Goal: Task Accomplishment & Management: Complete application form

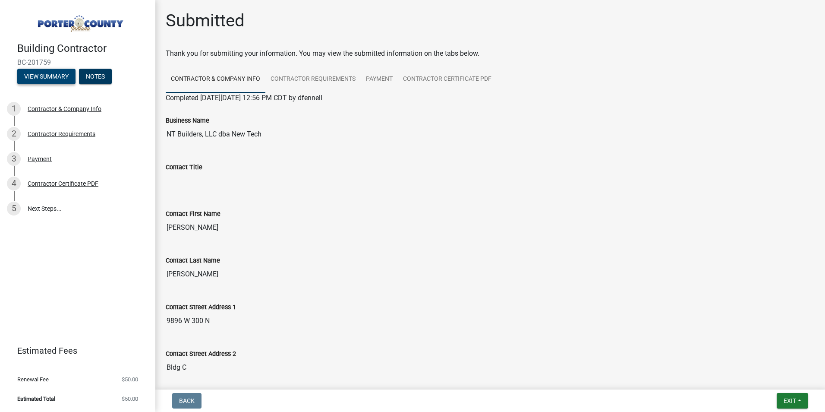
click at [29, 72] on button "View Summary" at bounding box center [46, 77] width 58 height 16
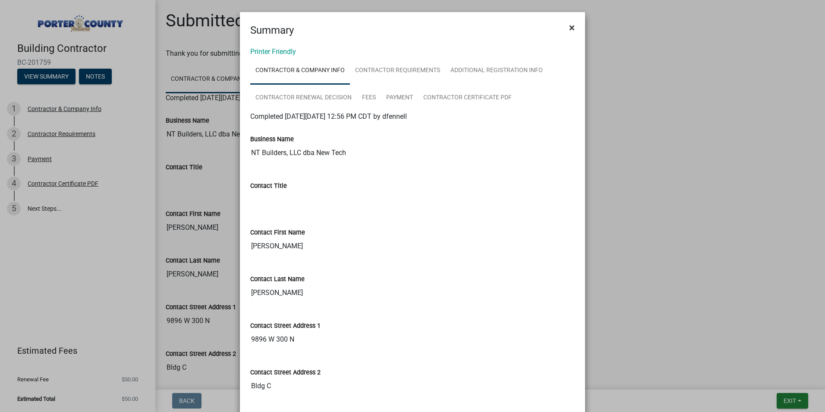
click at [564, 31] on button "×" at bounding box center [571, 28] width 19 height 24
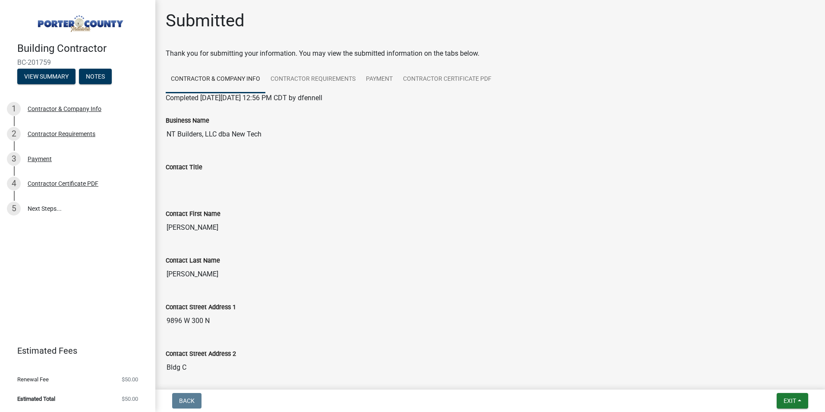
click at [95, 48] on h4 "Building Contractor" at bounding box center [82, 48] width 131 height 13
click at [106, 28] on img at bounding box center [79, 21] width 124 height 24
click at [84, 24] on img at bounding box center [79, 21] width 124 height 24
click at [790, 396] on button "Exit" at bounding box center [792, 401] width 31 height 16
click at [780, 379] on button "Save & Exit" at bounding box center [773, 378] width 69 height 21
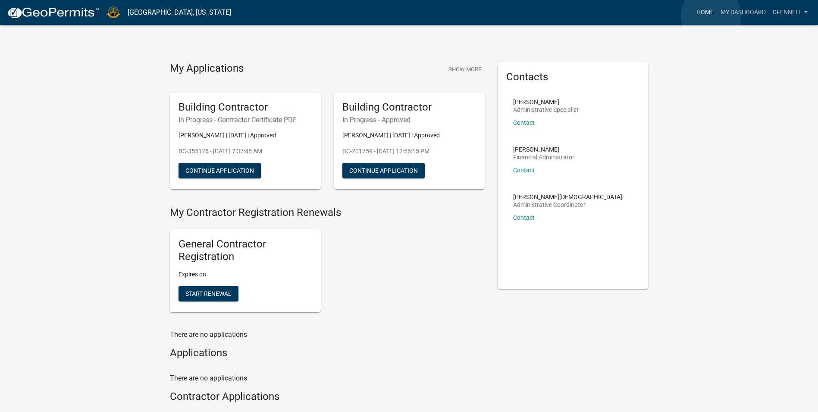
click at [711, 16] on link "Home" at bounding box center [705, 12] width 24 height 16
click at [70, 15] on img at bounding box center [53, 12] width 92 height 13
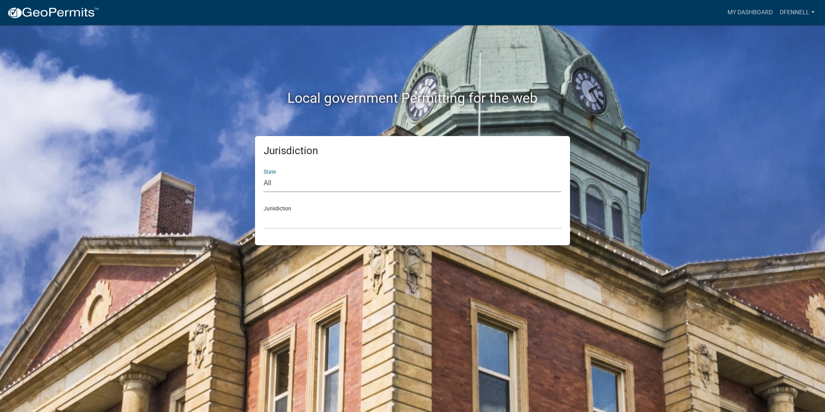
click at [283, 186] on select "All [US_STATE] [US_STATE] [US_STATE] [US_STATE] [US_STATE] [US_STATE] [US_STATE…" at bounding box center [413, 183] width 298 height 18
select select "[US_STATE]"
click at [264, 174] on select "All [US_STATE] [US_STATE] [US_STATE] [US_STATE] [US_STATE] [US_STATE] [US_STATE…" at bounding box center [413, 183] width 298 height 18
click at [294, 211] on select "City of [GEOGRAPHIC_DATA], [US_STATE] City of [GEOGRAPHIC_DATA], [US_STATE] Cit…" at bounding box center [413, 220] width 298 height 18
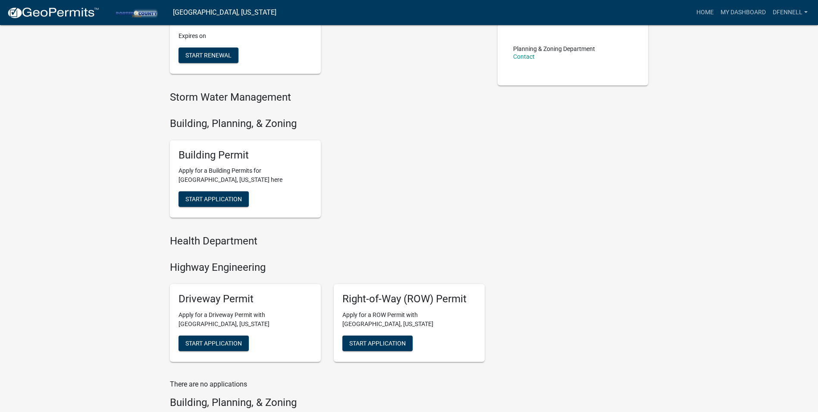
scroll to position [173, 0]
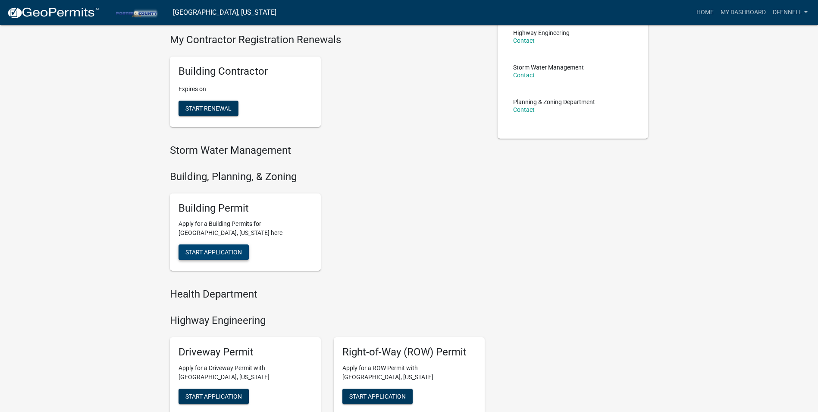
click at [221, 258] on button "Start Application" at bounding box center [214, 252] width 70 height 16
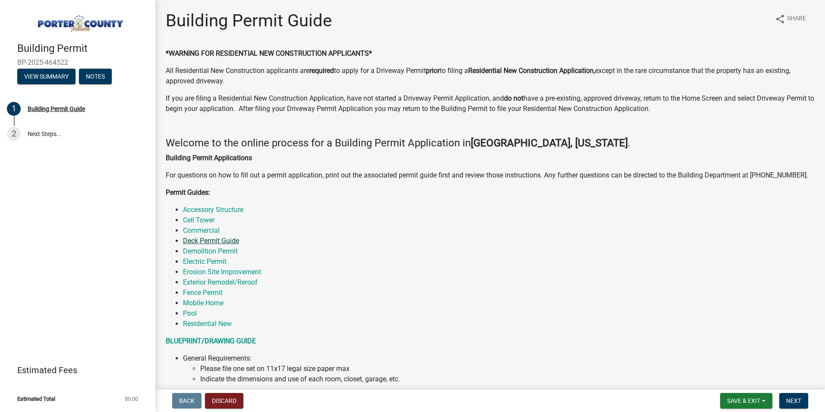
click at [233, 240] on link "Deck Permit Guide" at bounding box center [211, 240] width 56 height 8
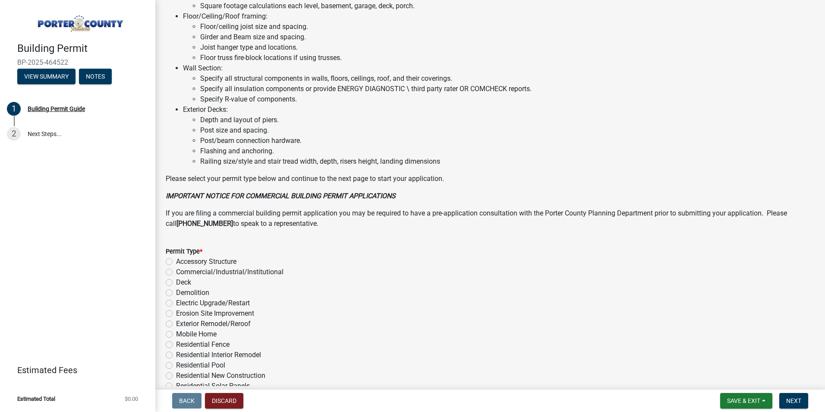
scroll to position [518, 0]
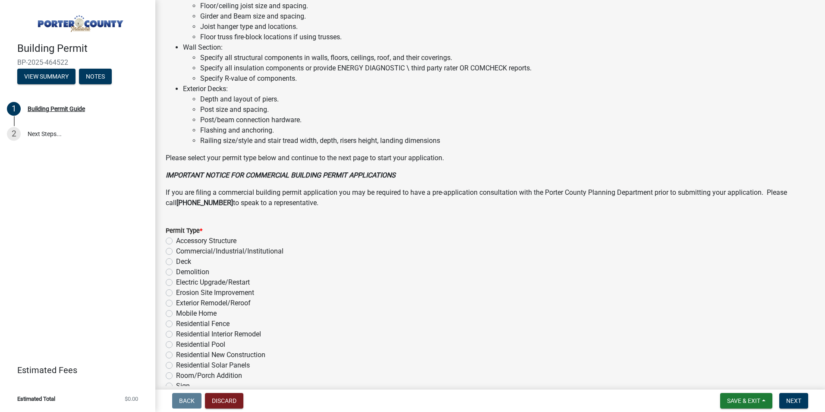
click at [176, 261] on label "Deck" at bounding box center [183, 261] width 15 height 10
click at [176, 261] on input "Deck" at bounding box center [179, 259] width 6 height 6
radio input "true"
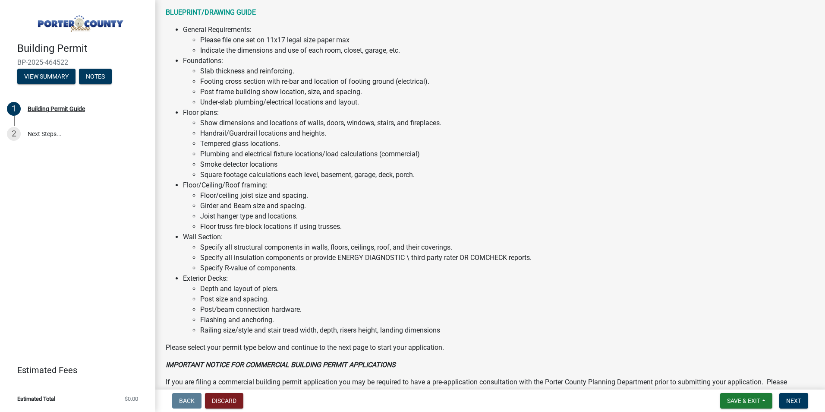
scroll to position [349, 0]
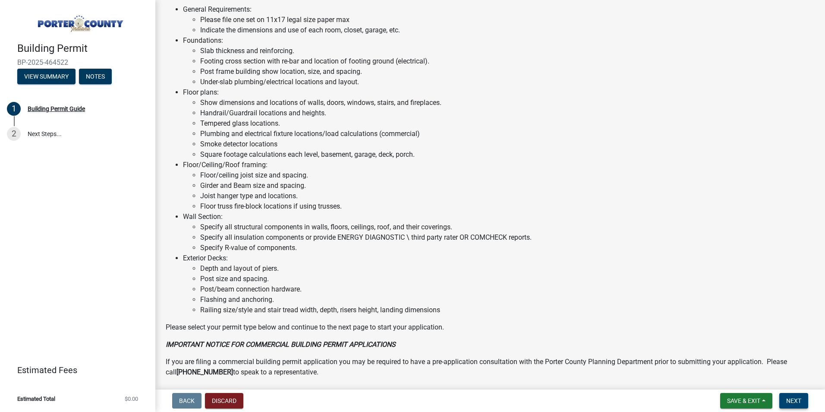
click at [790, 399] on span "Next" at bounding box center [793, 400] width 15 height 7
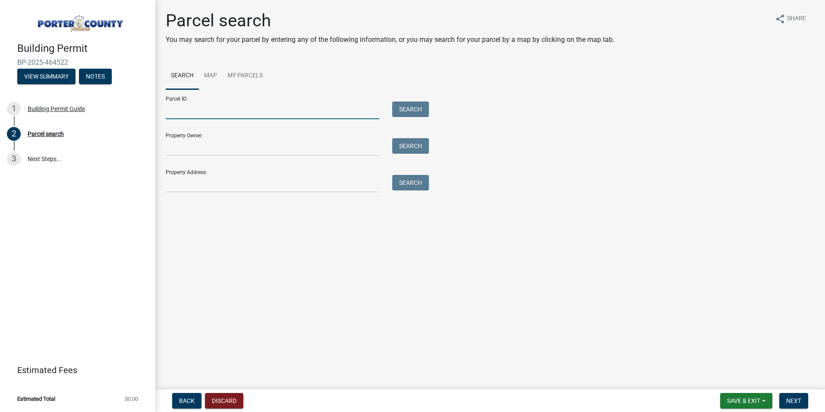
drag, startPoint x: 170, startPoint y: 105, endPoint x: 175, endPoint y: 107, distance: 5.0
click at [172, 107] on input "Parcel ID:" at bounding box center [273, 110] width 214 height 18
click at [180, 115] on input "Parcel ID:" at bounding box center [273, 110] width 214 height 18
type input "64-10-31-151-008.000-003"
click at [188, 155] on input "Property Owner:" at bounding box center [273, 147] width 214 height 18
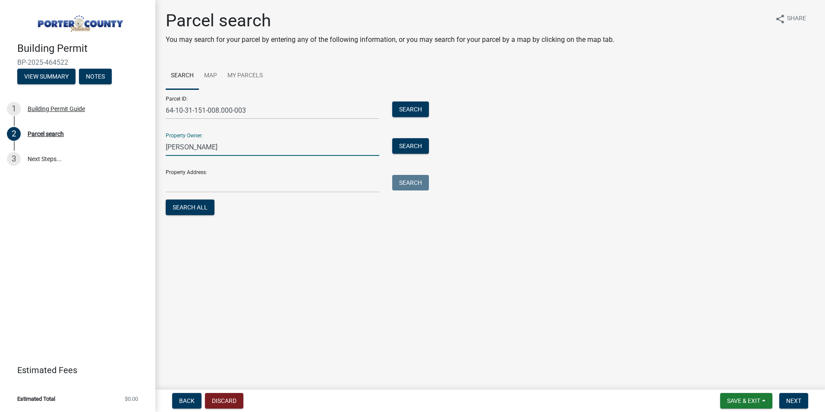
type input "[PERSON_NAME]"
click at [183, 179] on input "Property Address:" at bounding box center [273, 184] width 214 height 18
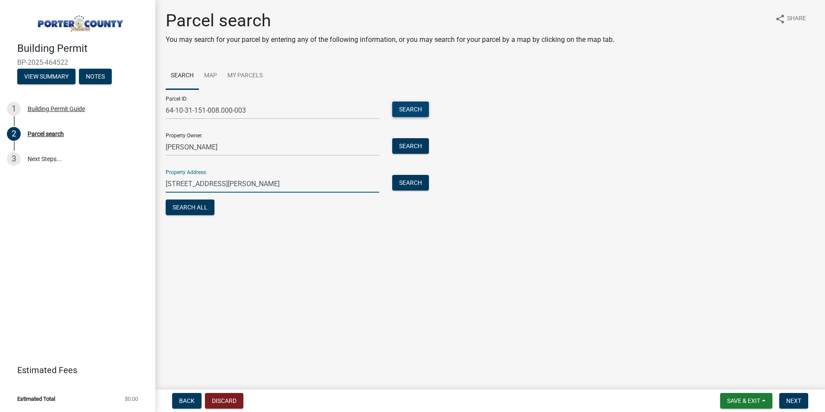
type input "[STREET_ADDRESS][PERSON_NAME]"
click at [413, 107] on button "Search" at bounding box center [410, 109] width 37 height 16
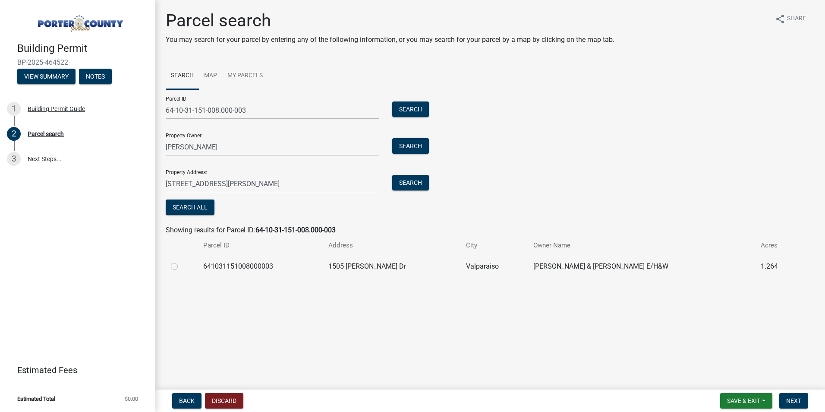
click at [181, 261] on label at bounding box center [181, 261] width 0 height 0
click at [181, 266] on input "radio" at bounding box center [184, 264] width 6 height 6
radio input "true"
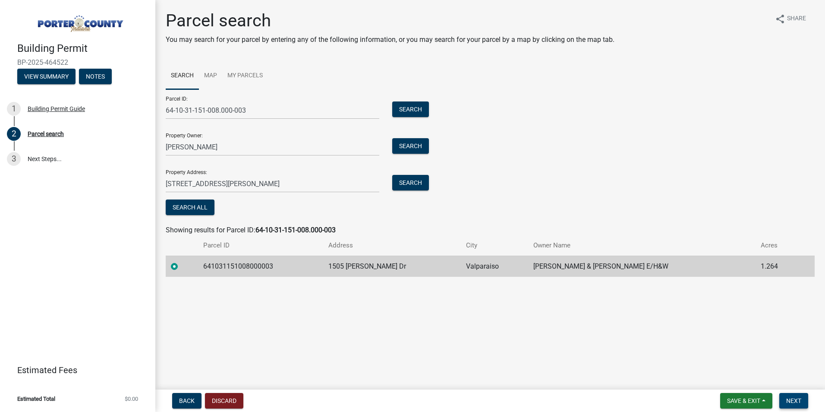
click at [799, 398] on span "Next" at bounding box center [793, 400] width 15 height 7
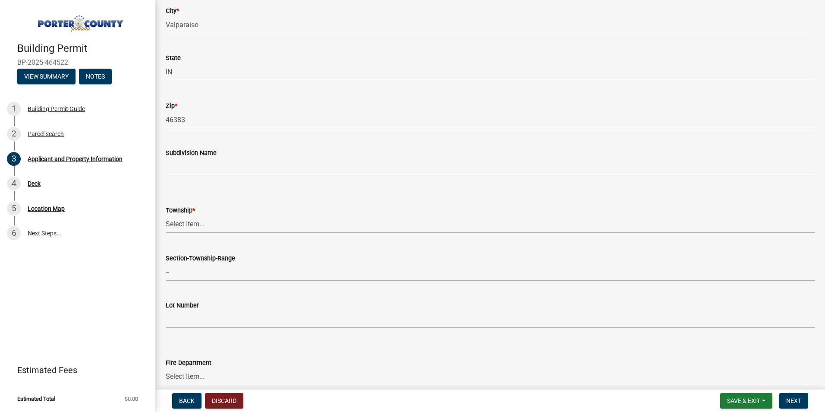
scroll to position [216, 0]
click at [195, 223] on select "Select Item... [PERSON_NAME][GEOGRAPHIC_DATA] [PERSON_NAME][GEOGRAPHIC_DATA] [G…" at bounding box center [490, 224] width 649 height 18
click at [166, 215] on select "Select Item... [PERSON_NAME][GEOGRAPHIC_DATA] [PERSON_NAME][GEOGRAPHIC_DATA] [G…" at bounding box center [490, 224] width 649 height 18
select select "6f5aa9ae-62ac-41bd-979a-9c71eae504cc"
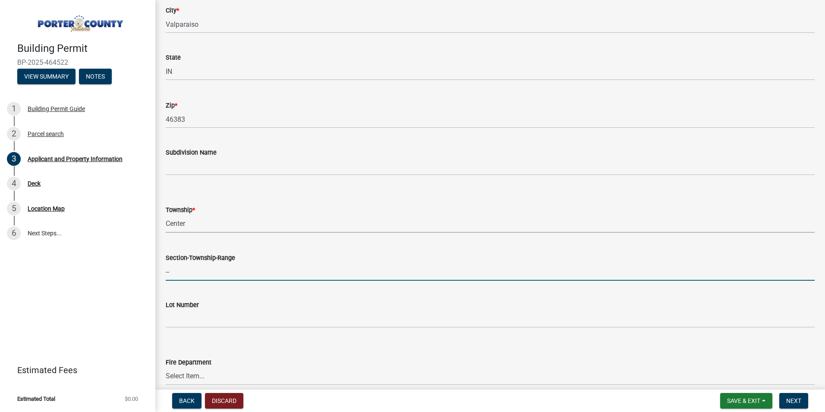
click at [187, 277] on input "--" at bounding box center [490, 272] width 649 height 18
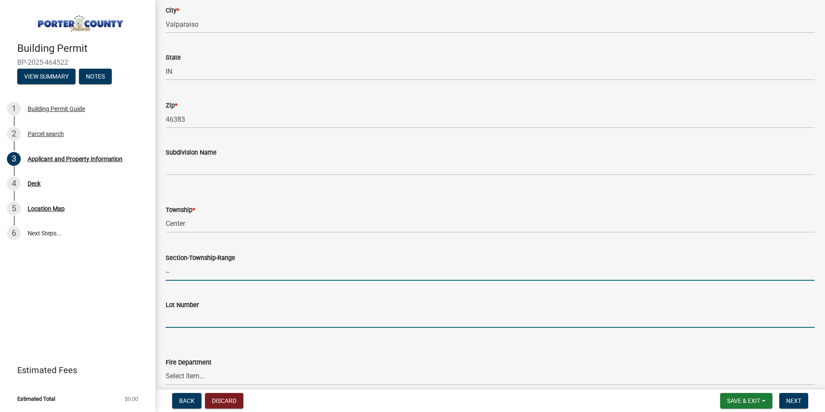
click at [341, 315] on input "Lot Number" at bounding box center [490, 319] width 649 height 18
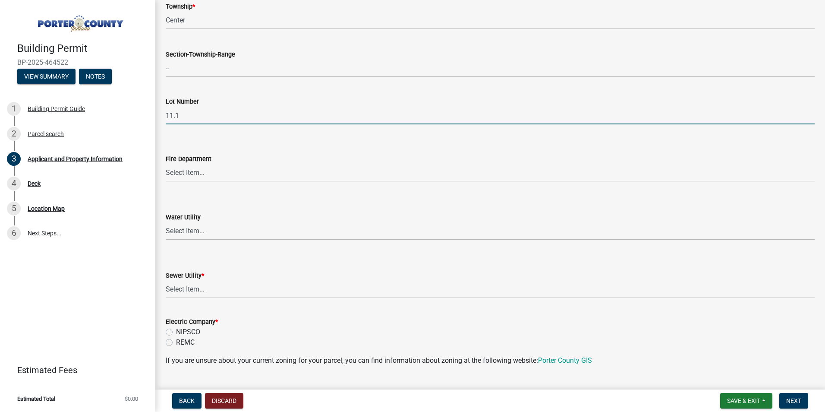
scroll to position [431, 0]
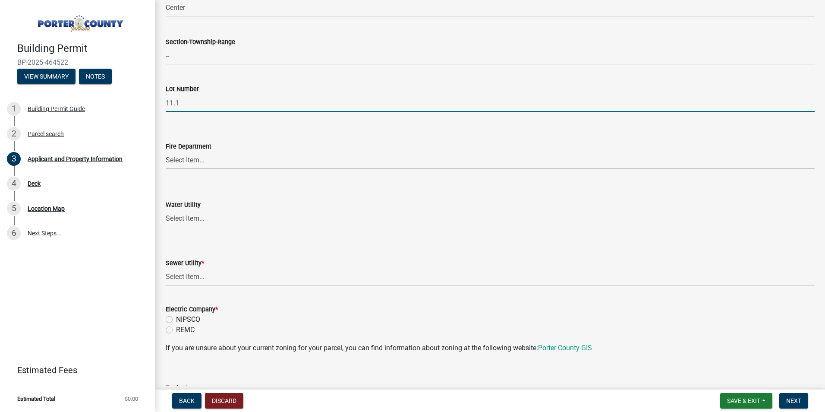
type input "11.1"
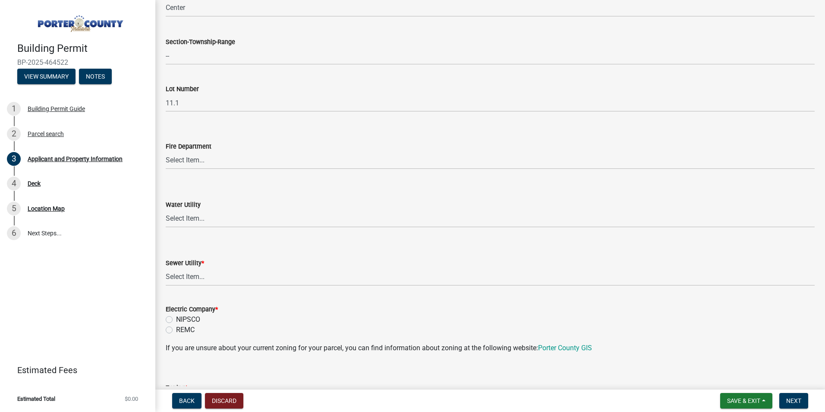
click at [176, 321] on label "NIPSCO" at bounding box center [188, 319] width 24 height 10
click at [176, 320] on input "NIPSCO" at bounding box center [179, 317] width 6 height 6
radio input "true"
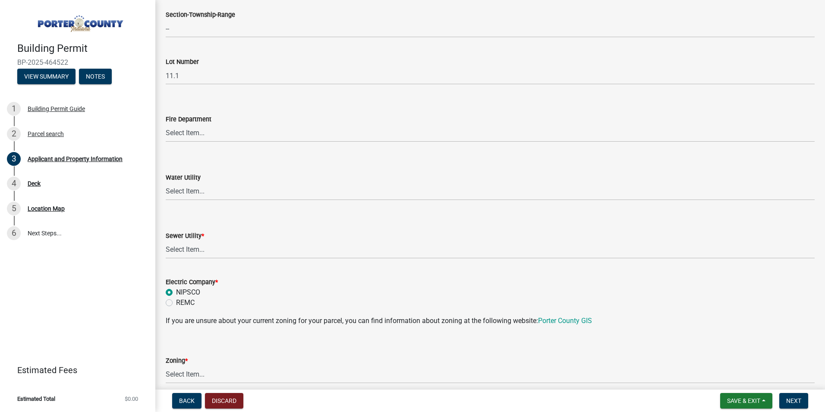
scroll to position [518, 0]
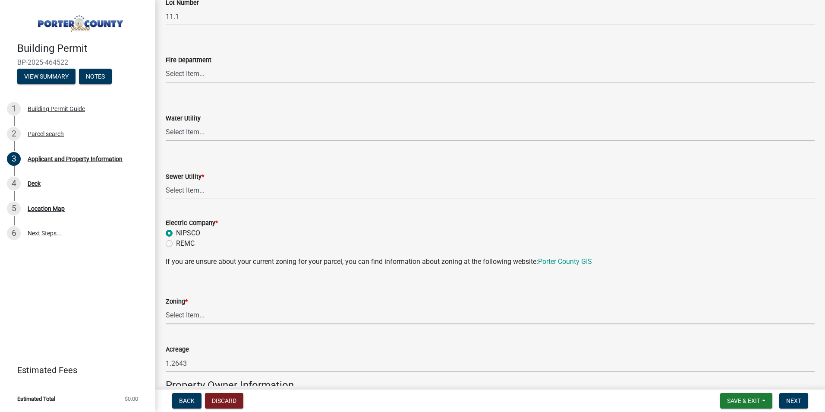
click at [189, 318] on select "Select Item... A1 A2 CH CM CN I1 I2 I3 IN MP OT P1 P2 PUD R1 R2 R3 R4 RL RR" at bounding box center [490, 315] width 649 height 18
click at [166, 306] on select "Select Item... A1 A2 CH CM CN I1 I2 I3 IN MP OT P1 P2 PUD R1 R2 R3 R4 RL RR" at bounding box center [490, 315] width 649 height 18
select select "e2d1b1d7-ccc9-456b-9e96-e16306515997"
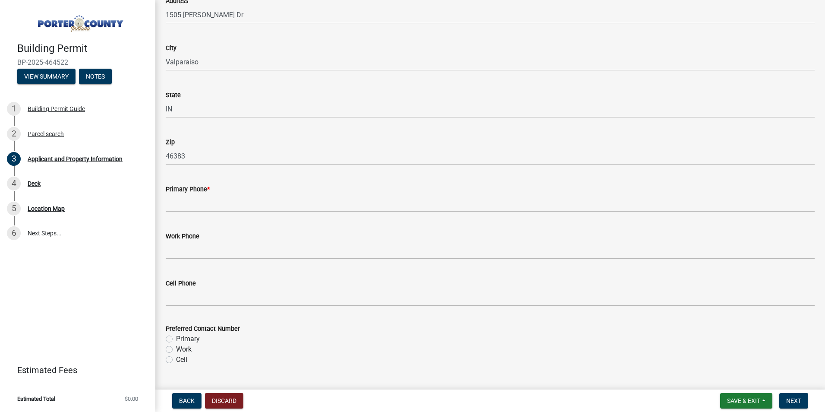
scroll to position [992, 0]
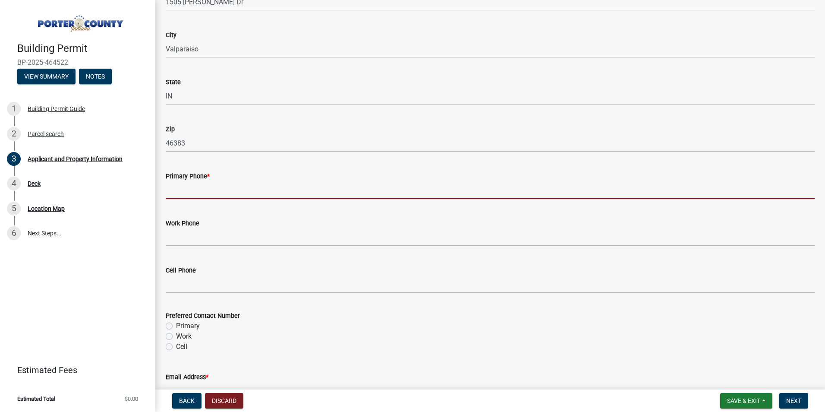
click at [199, 193] on input "Primary Phone *" at bounding box center [490, 190] width 649 height 18
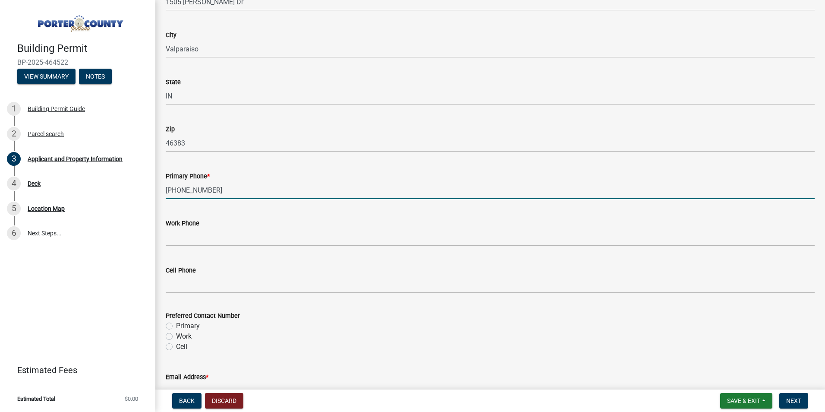
type input "[PHONE_NUMBER]"
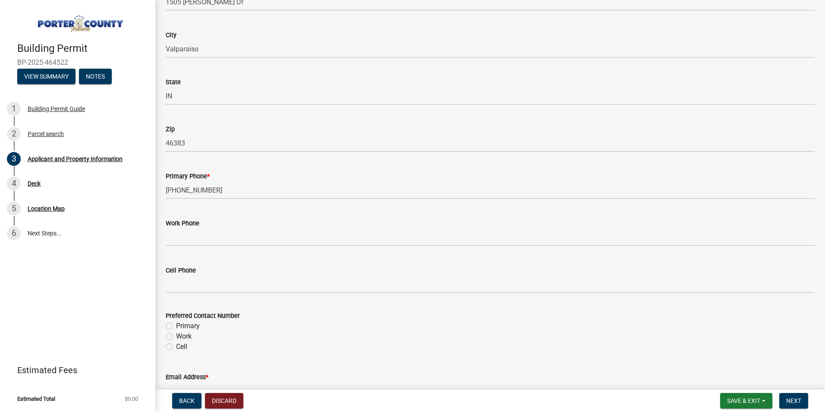
click at [176, 349] on label "Cell" at bounding box center [181, 346] width 11 height 10
click at [176, 347] on input "Cell" at bounding box center [179, 344] width 6 height 6
radio input "true"
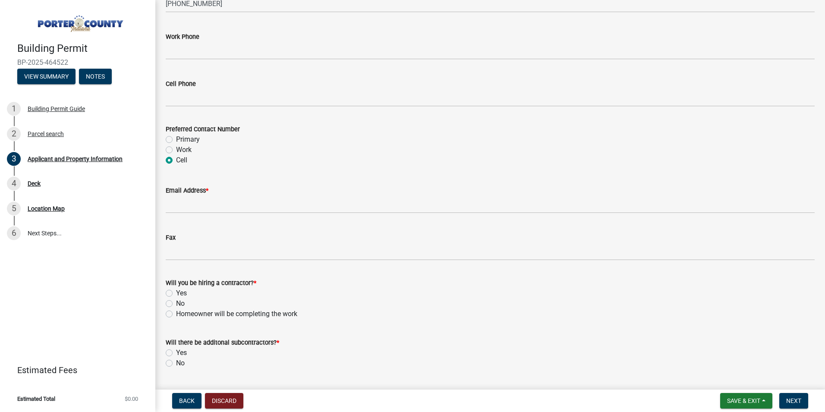
scroll to position [1202, 0]
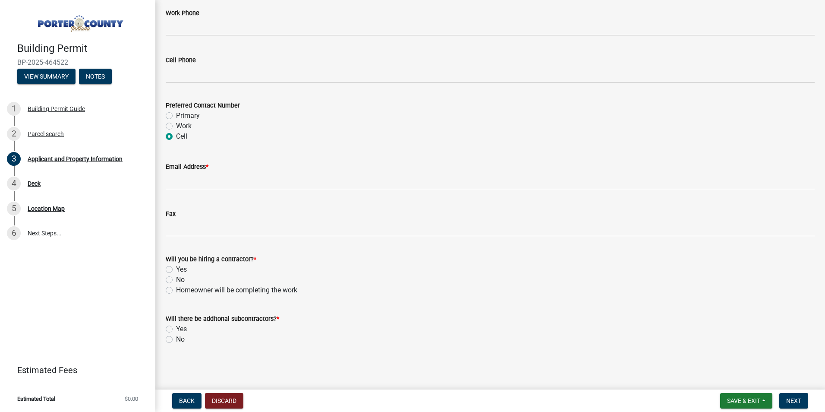
click at [176, 340] on label "No" at bounding box center [180, 339] width 9 height 10
click at [176, 340] on input "No" at bounding box center [179, 337] width 6 height 6
radio input "true"
click at [176, 267] on label "Yes" at bounding box center [181, 269] width 11 height 10
click at [176, 267] on input "Yes" at bounding box center [179, 267] width 6 height 6
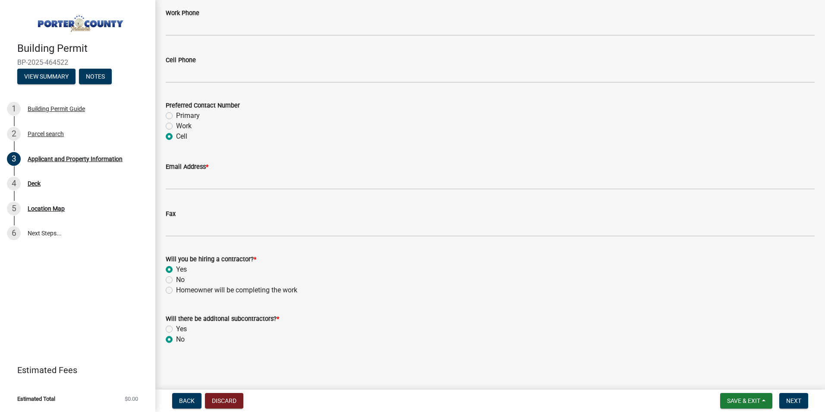
radio input "true"
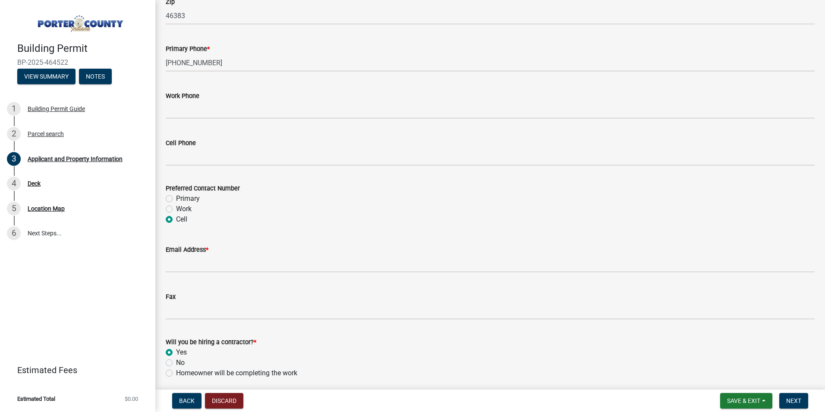
scroll to position [1116, 0]
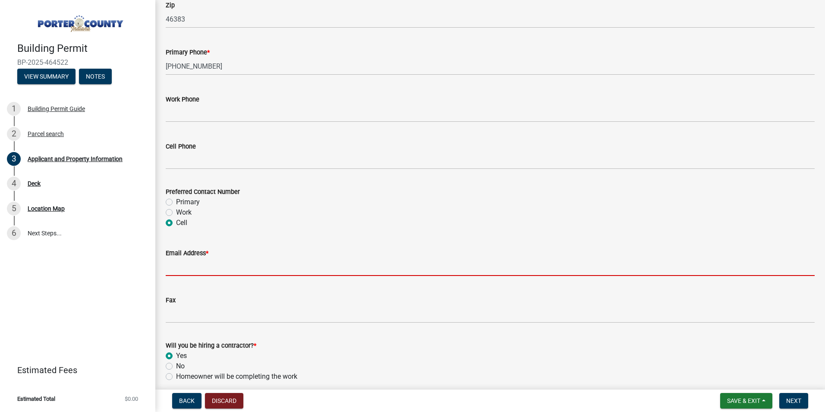
click at [169, 270] on input "Email Address *" at bounding box center [490, 267] width 649 height 18
type input "[EMAIL_ADDRESS][DOMAIN_NAME]"
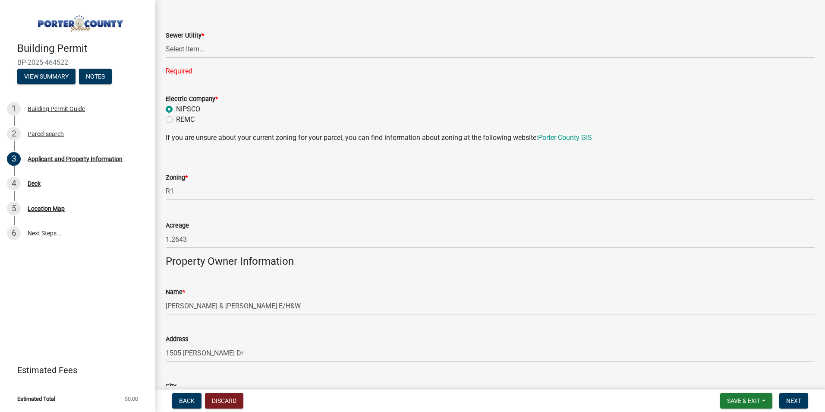
scroll to position [529, 0]
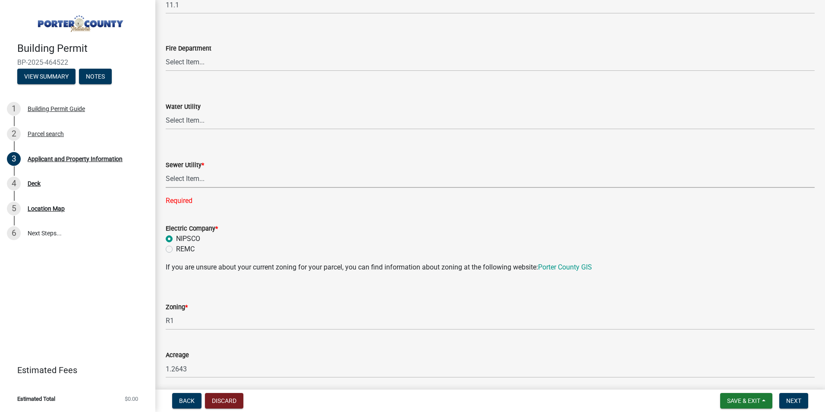
click at [214, 179] on select "Select Item... Aqua [US_STATE] Inc Damon Run Falling Waters Lake Eliza - LEACD …" at bounding box center [490, 179] width 649 height 18
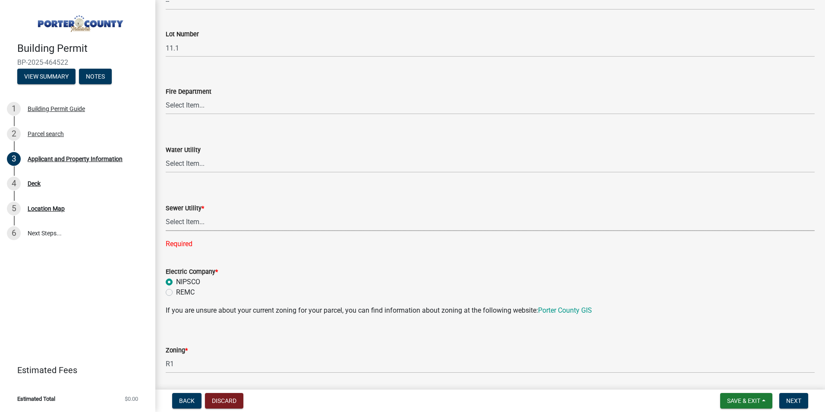
click at [198, 223] on select "Select Item... Aqua [US_STATE] Inc Damon Run Falling Waters Lake Eliza - LEACD …" at bounding box center [490, 222] width 649 height 18
click at [195, 225] on select "Select Item... Aqua [US_STATE] Inc Damon Run Falling Waters Lake Eliza - LEACD …" at bounding box center [490, 222] width 649 height 18
click at [166, 213] on select "Select Item... Aqua [US_STATE] Inc Damon Run Falling Waters Lake Eliza - LEACD …" at bounding box center [490, 222] width 649 height 18
select select "c796f995-08fe-487b-a20e-70ab553361d3"
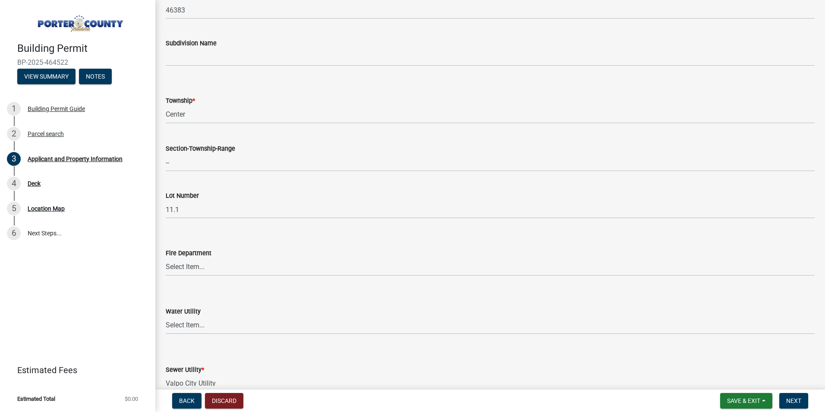
scroll to position [314, 0]
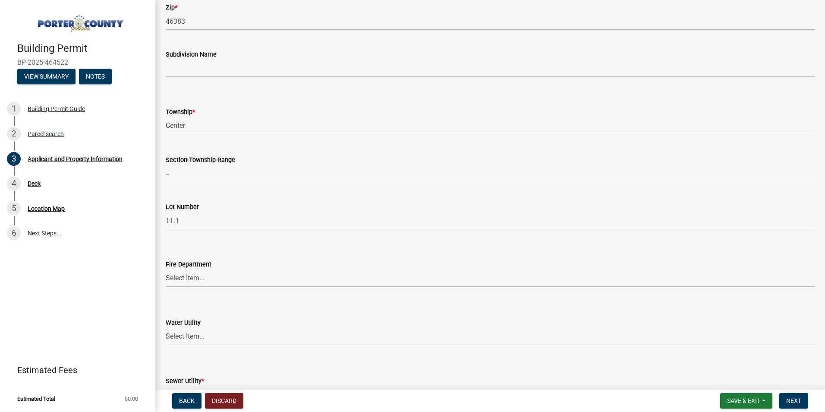
click at [200, 280] on select "Select Item... [PERSON_NAME] [PERSON_NAME] Harbor [PERSON_NAME] Grove [PERSON_N…" at bounding box center [490, 278] width 649 height 18
click at [289, 368] on form "Sewer Utility * Select Item... Aqua [US_STATE] Inc Damon Run Falling Waters Lak…" at bounding box center [490, 384] width 649 height 38
click at [792, 397] on span "Next" at bounding box center [793, 400] width 15 height 7
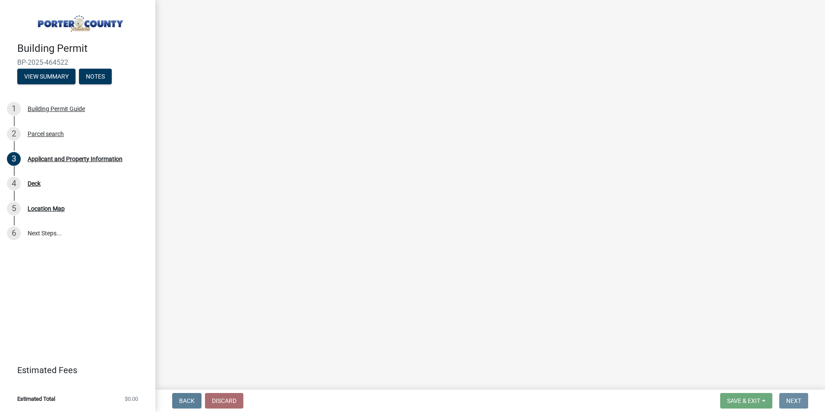
scroll to position [0, 0]
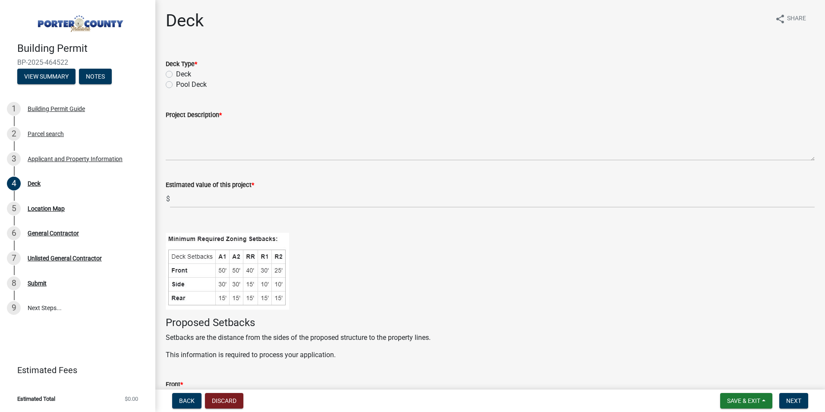
click at [176, 75] on label "Deck" at bounding box center [183, 74] width 15 height 10
click at [176, 75] on input "Deck" at bounding box center [179, 72] width 6 height 6
radio input "true"
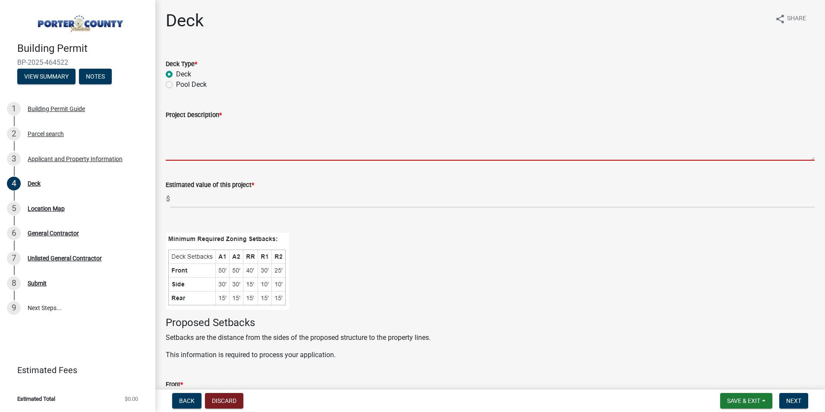
click at [190, 130] on textarea "Project Description *" at bounding box center [490, 140] width 649 height 41
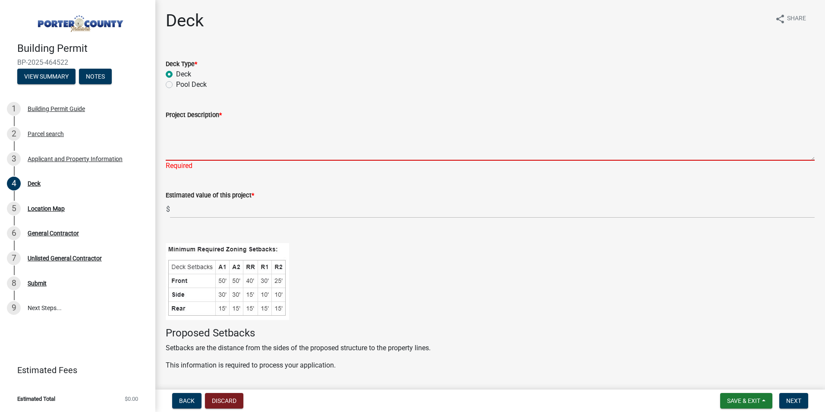
click at [178, 123] on textarea "Project Description *" at bounding box center [490, 140] width 649 height 41
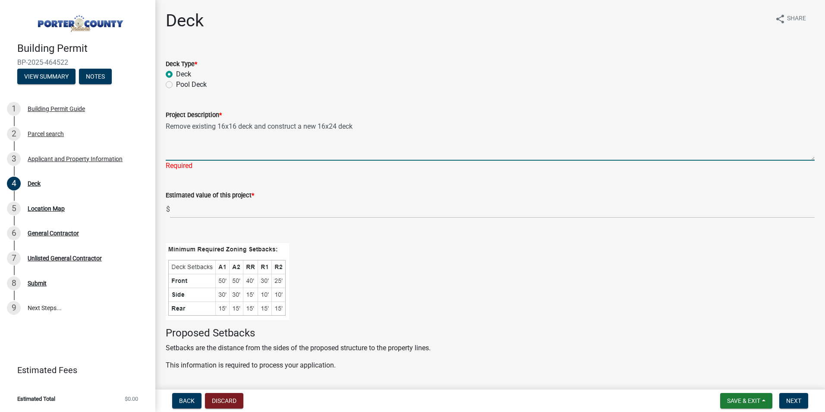
type textarea "Remove existing 16x16 deck and construct a new 16x24 deck"
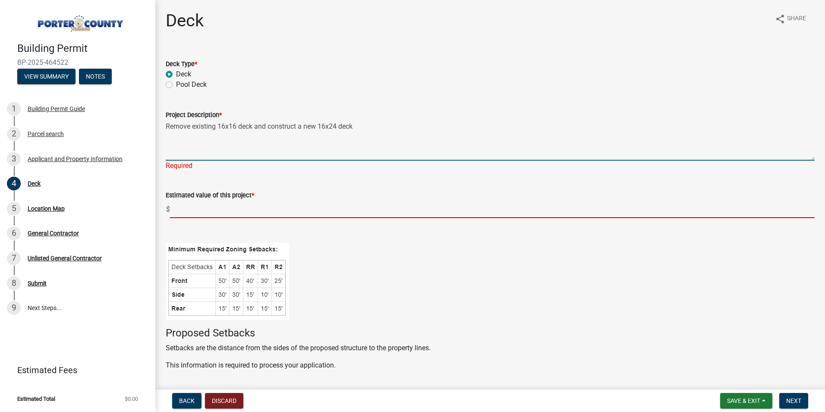
click at [175, 212] on wm-data-entity-input "Estimated value of this project * $" at bounding box center [490, 202] width 649 height 48
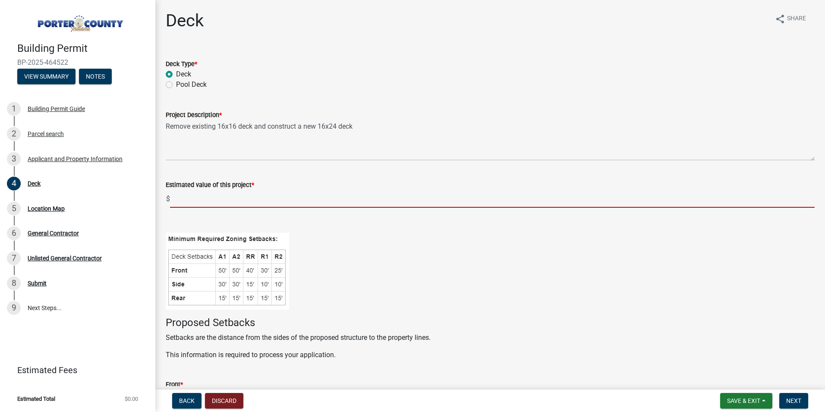
click at [198, 197] on input "text" at bounding box center [492, 199] width 645 height 18
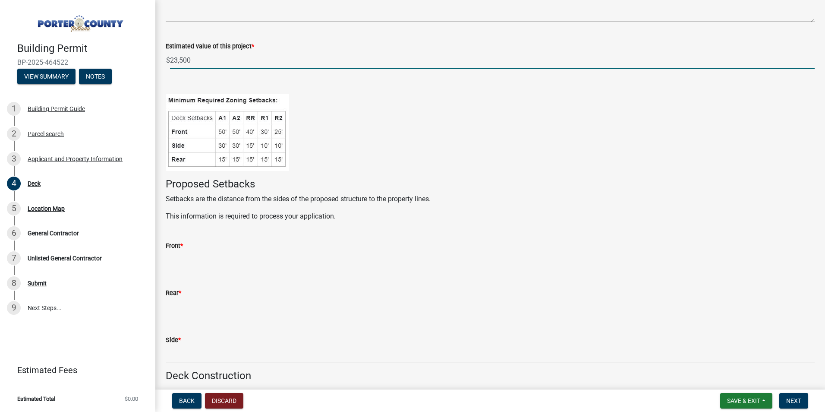
scroll to position [173, 0]
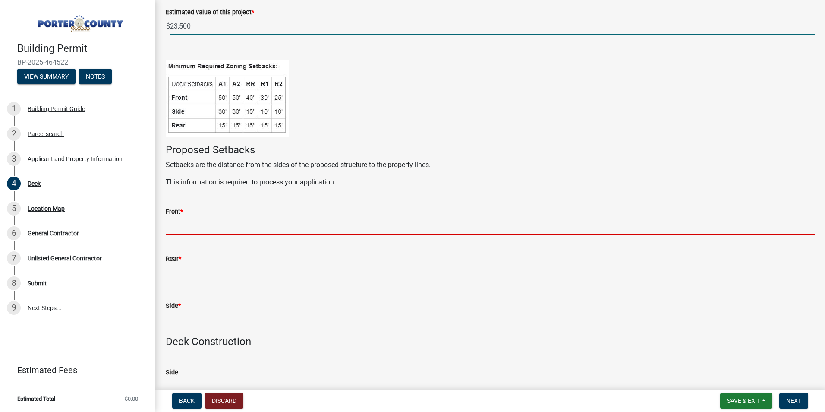
type input "23500"
click at [189, 228] on input "Front *" at bounding box center [490, 226] width 649 height 18
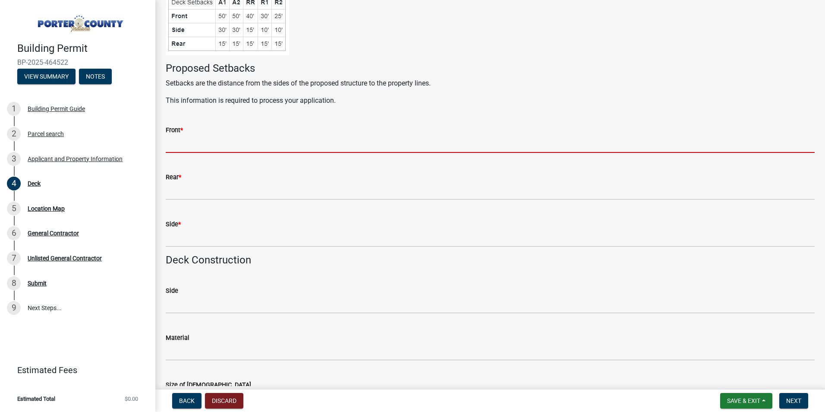
scroll to position [259, 0]
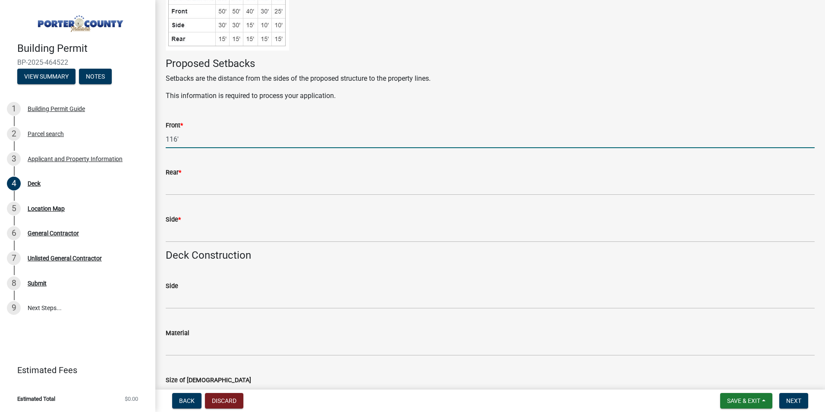
type input "116'"
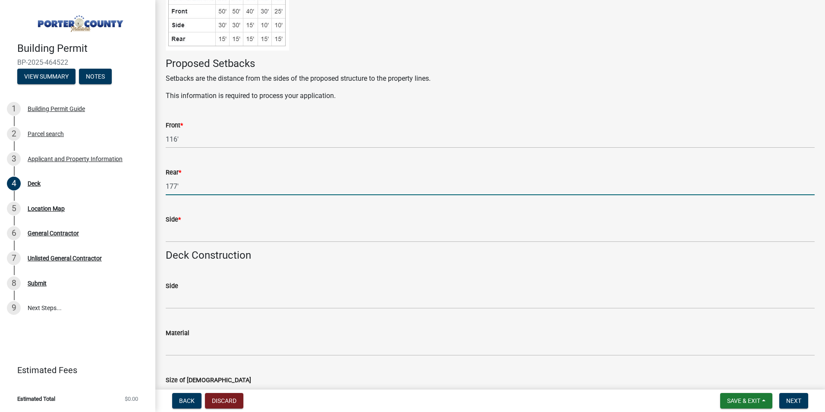
type input "177'"
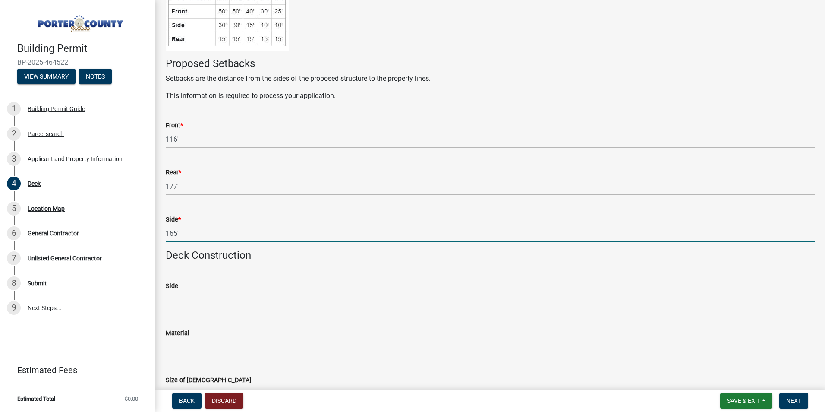
type input "165'"
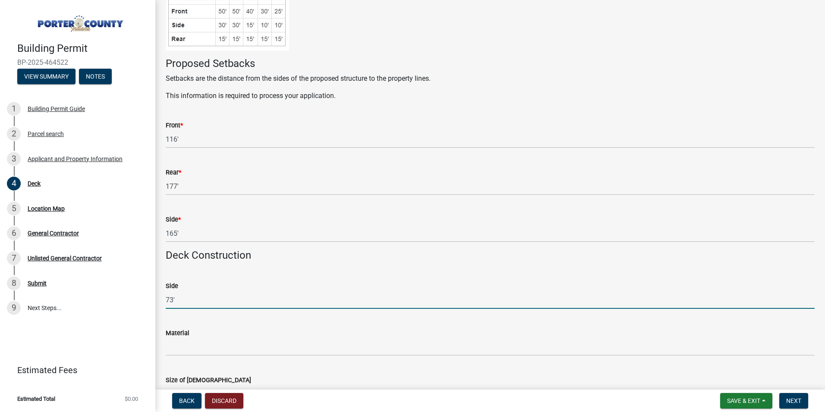
type input "73'"
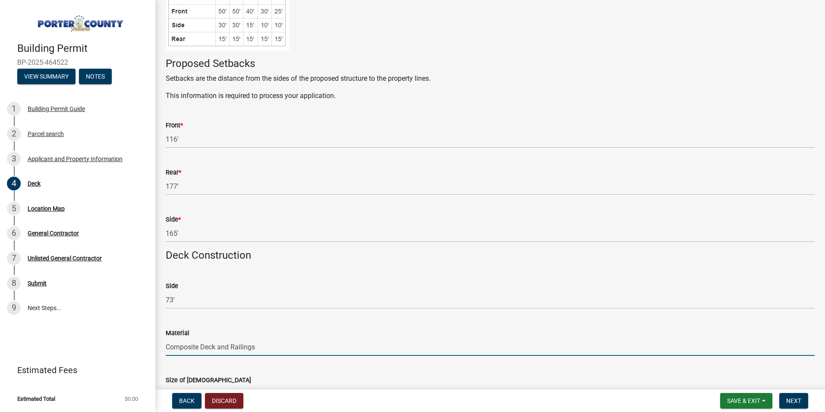
type input "Composite Deck and Railings"
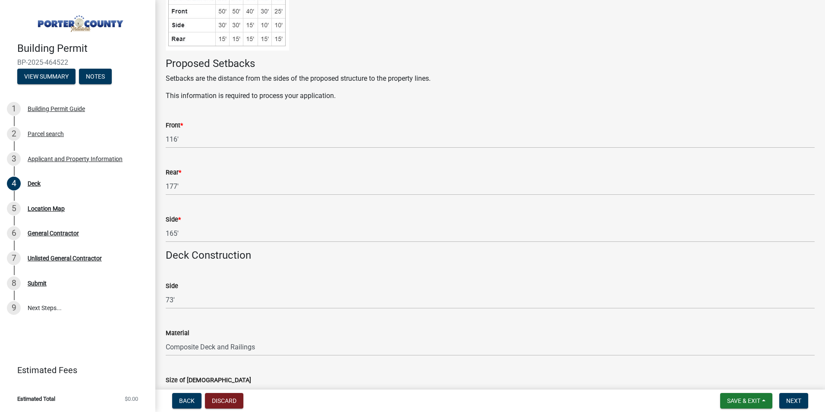
scroll to position [276, 0]
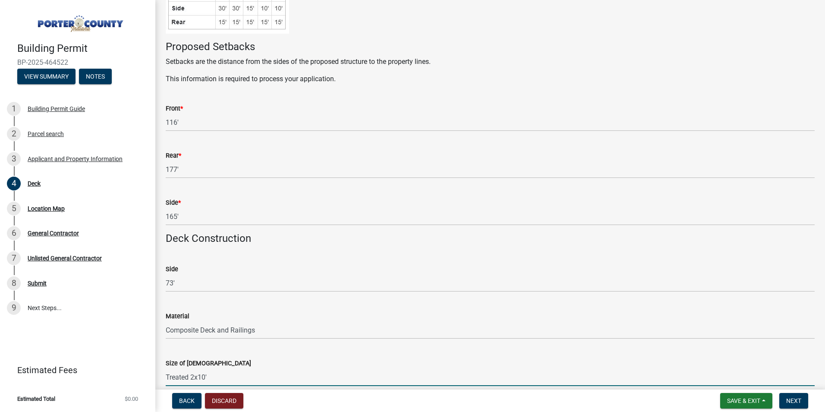
type input "Treated 2x10'"
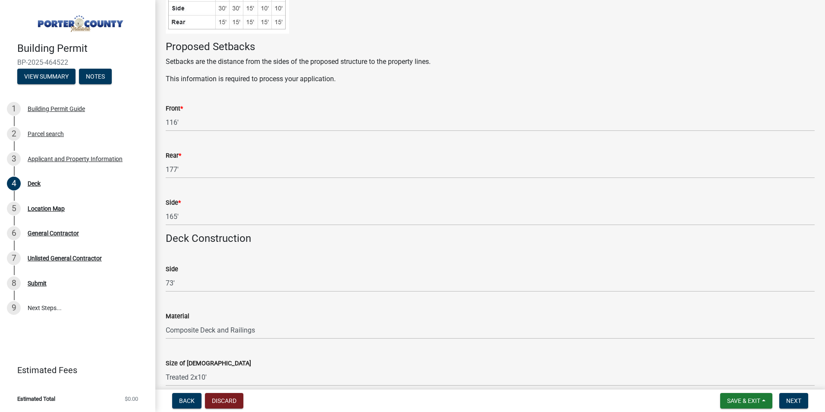
scroll to position [506, 0]
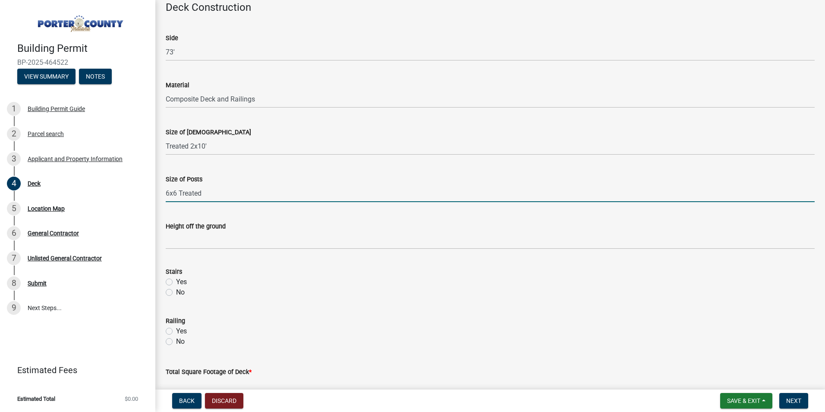
type input "6x6 Treated"
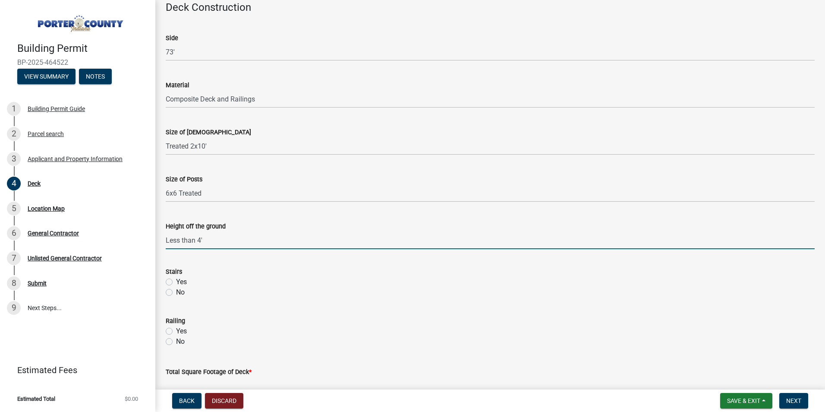
type input "Less than 4'"
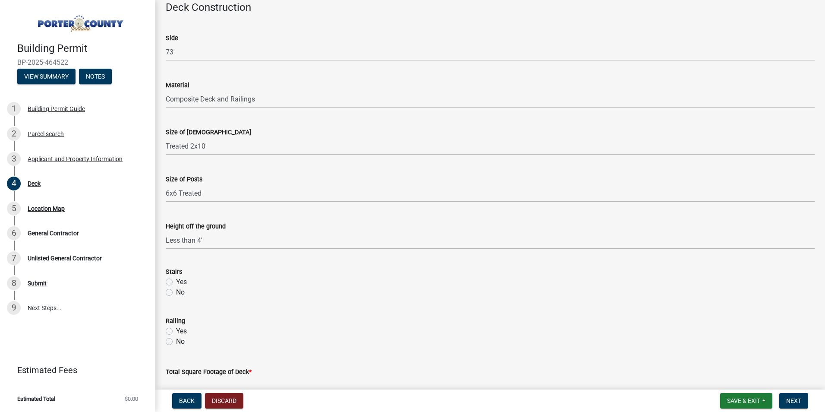
click at [176, 279] on label "Yes" at bounding box center [181, 282] width 11 height 10
click at [176, 279] on input "Yes" at bounding box center [179, 280] width 6 height 6
radio input "true"
click at [176, 330] on label "Yes" at bounding box center [181, 331] width 11 height 10
click at [176, 330] on input "Yes" at bounding box center [179, 329] width 6 height 6
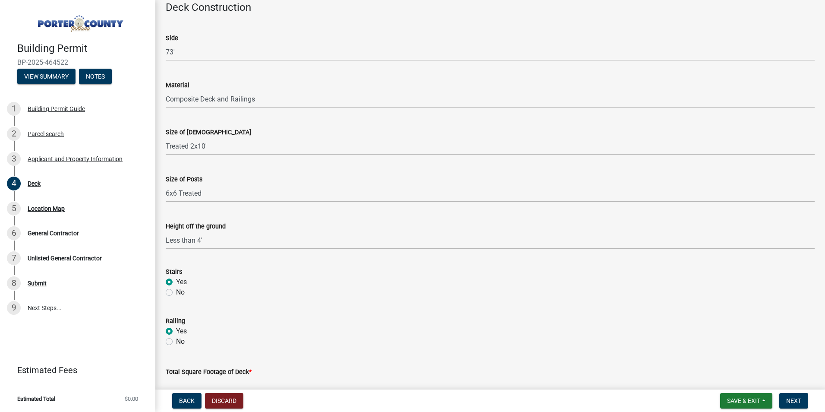
radio input "true"
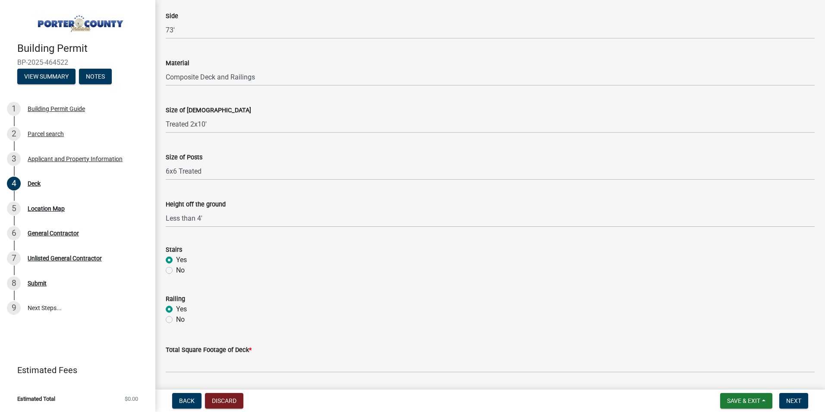
scroll to position [593, 0]
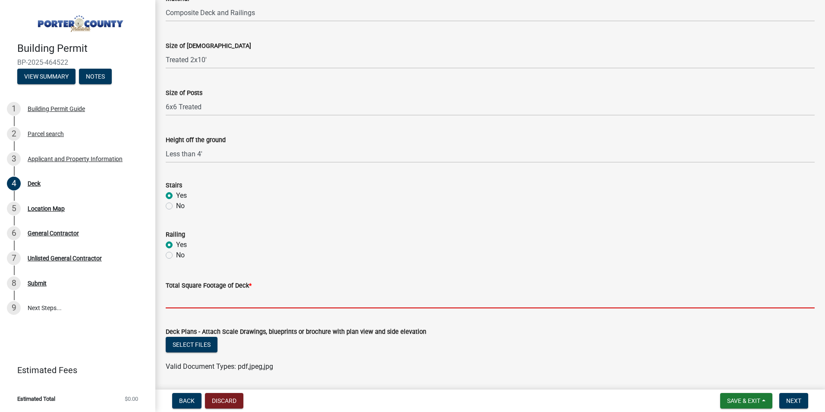
click at [192, 300] on input "text" at bounding box center [490, 299] width 649 height 18
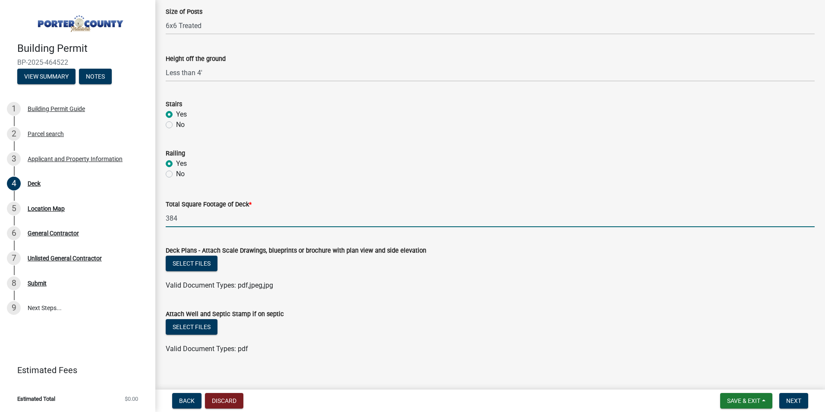
scroll to position [683, 0]
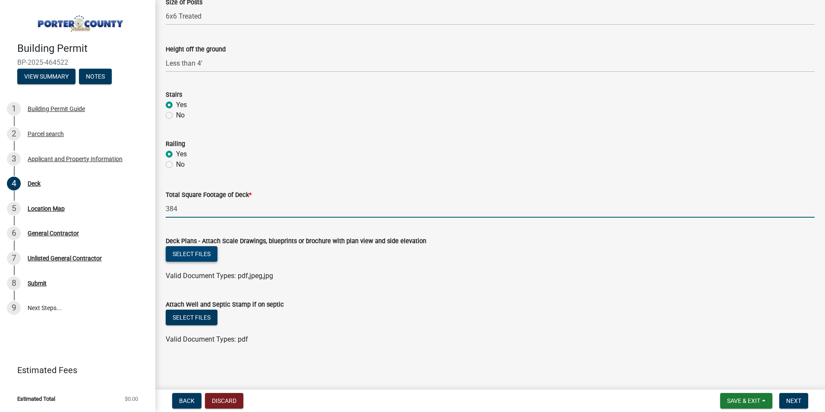
type input "384"
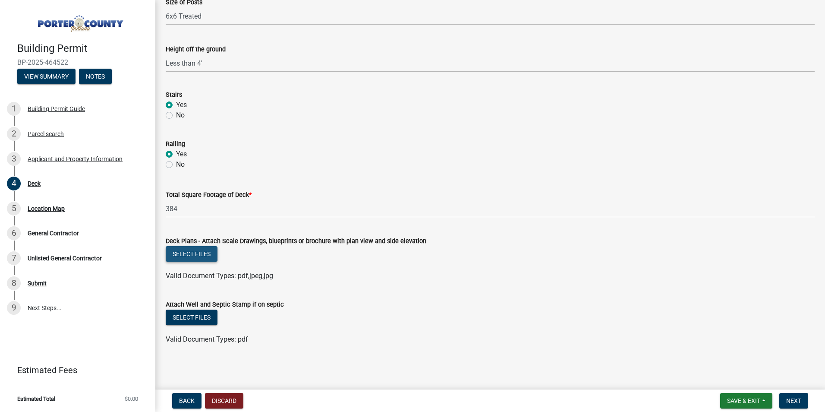
click at [194, 251] on button "Select files" at bounding box center [192, 254] width 52 height 16
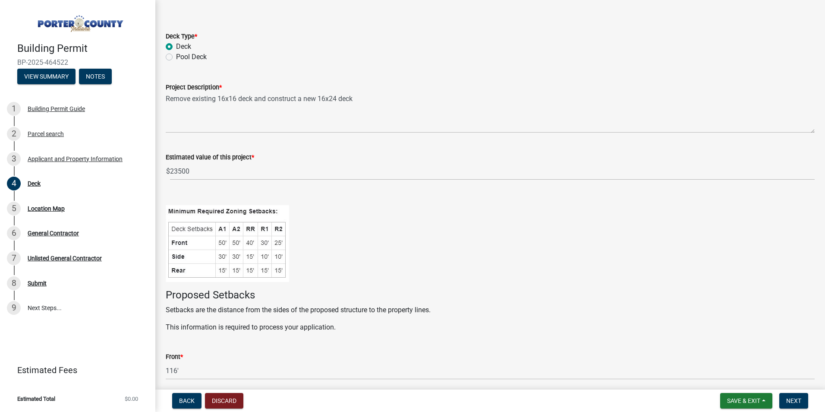
scroll to position [43, 0]
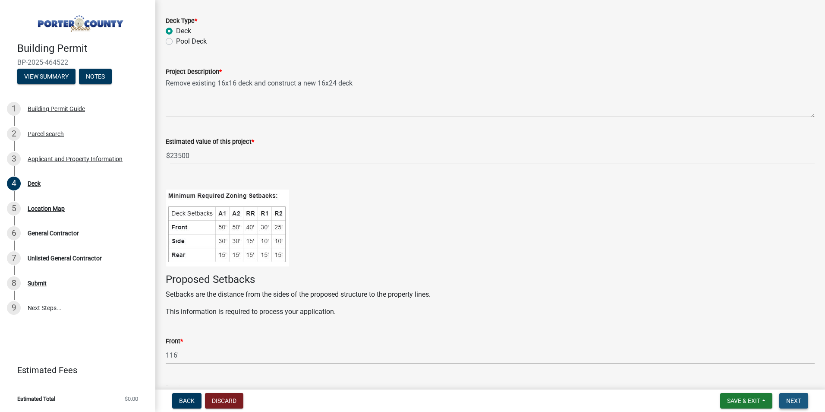
click at [800, 397] on span "Next" at bounding box center [793, 400] width 15 height 7
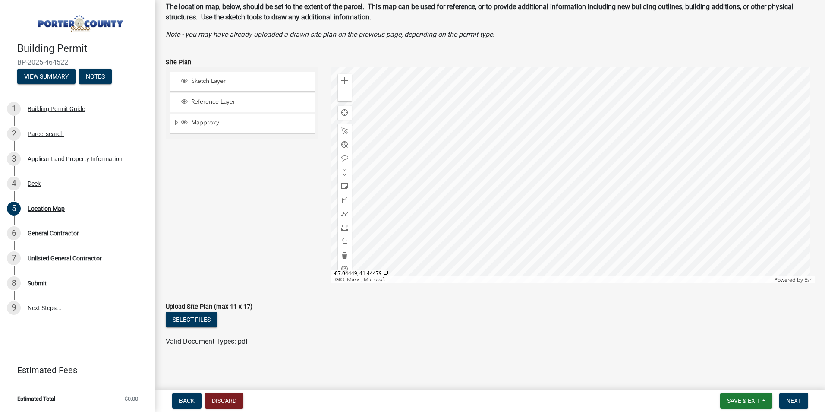
scroll to position [49, 0]
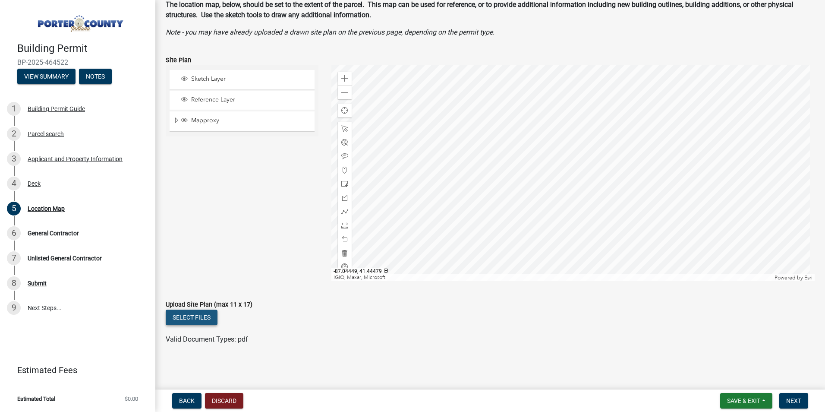
click at [186, 316] on button "Select files" at bounding box center [192, 317] width 52 height 16
click at [548, 182] on div at bounding box center [573, 173] width 484 height 216
click at [343, 186] on span at bounding box center [344, 183] width 7 height 7
click at [560, 183] on div at bounding box center [573, 173] width 484 height 216
click at [342, 238] on span at bounding box center [344, 239] width 7 height 7
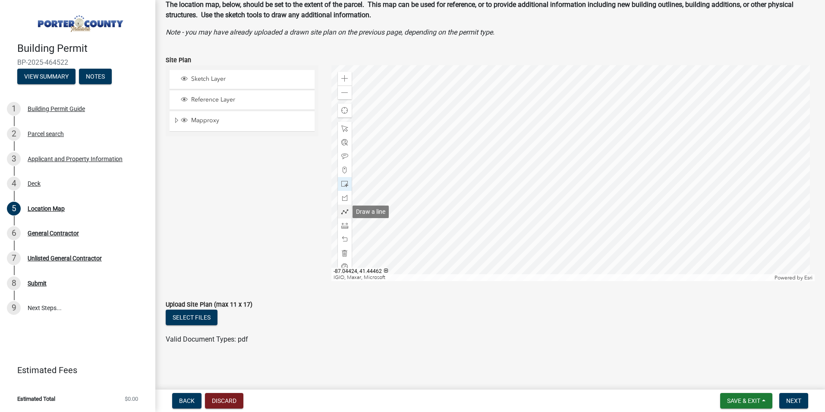
click at [341, 213] on span at bounding box center [344, 211] width 7 height 7
click at [550, 182] on div at bounding box center [573, 173] width 484 height 216
click at [551, 183] on div at bounding box center [573, 173] width 484 height 216
click at [555, 178] on div at bounding box center [573, 173] width 484 height 216
click at [560, 183] on div at bounding box center [573, 173] width 484 height 216
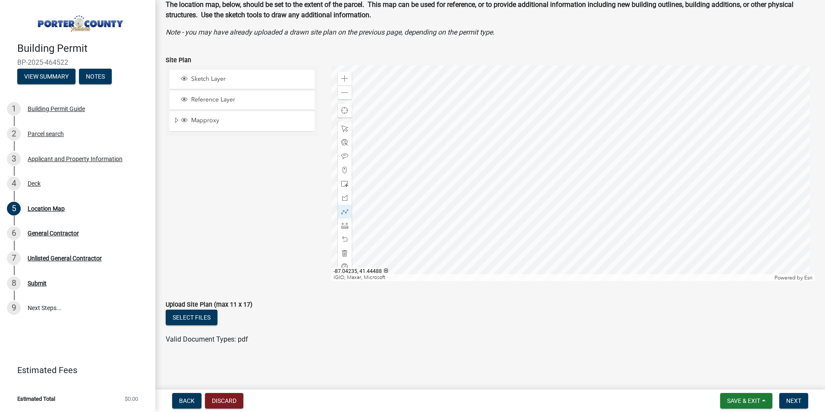
click at [556, 188] on div at bounding box center [573, 173] width 484 height 216
click at [551, 183] on div at bounding box center [573, 173] width 484 height 216
click at [552, 184] on div at bounding box center [573, 173] width 484 height 216
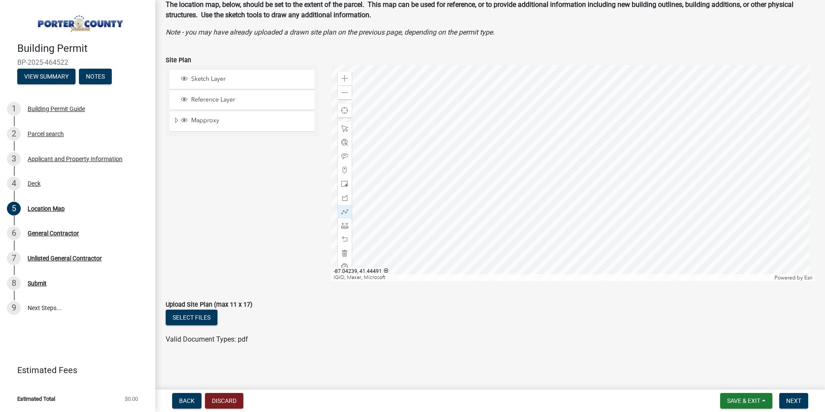
click at [552, 184] on div at bounding box center [573, 173] width 484 height 216
click at [198, 315] on button "Select files" at bounding box center [192, 317] width 52 height 16
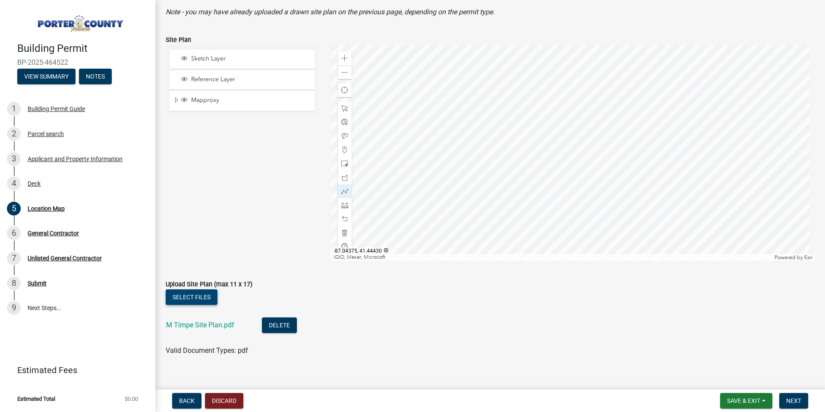
scroll to position [80, 0]
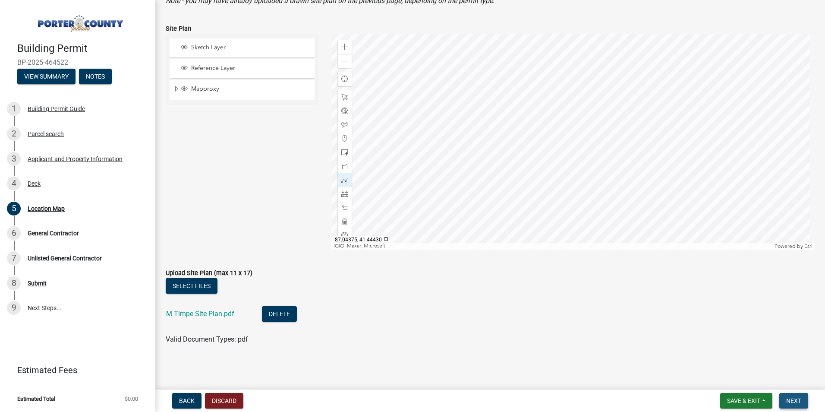
click at [792, 400] on span "Next" at bounding box center [793, 400] width 15 height 7
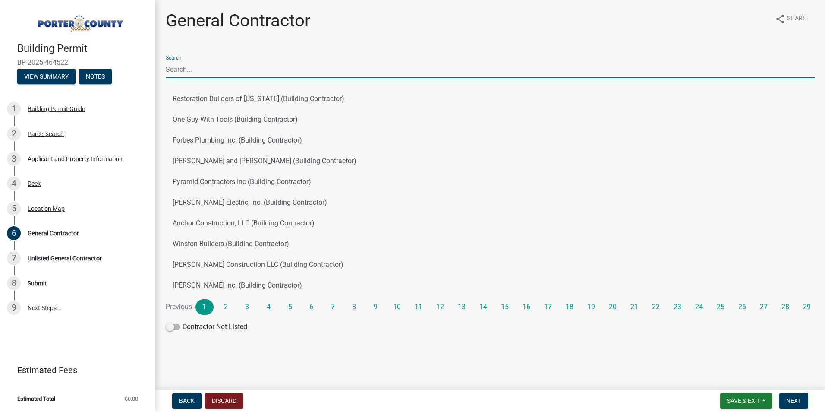
click at [186, 74] on input "Search" at bounding box center [490, 69] width 649 height 18
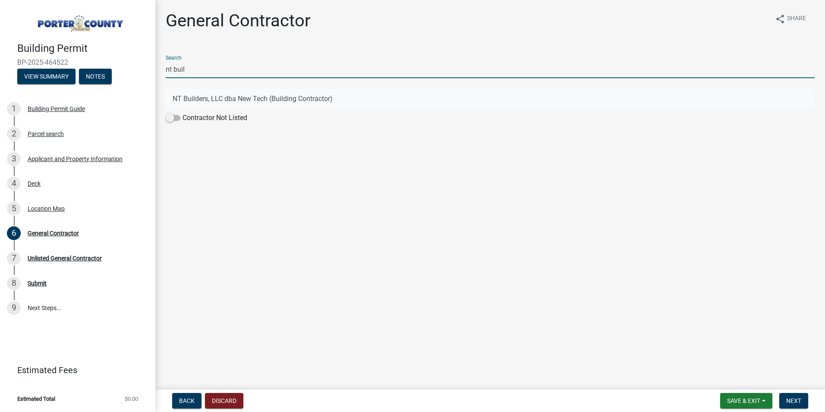
type input "nt buil"
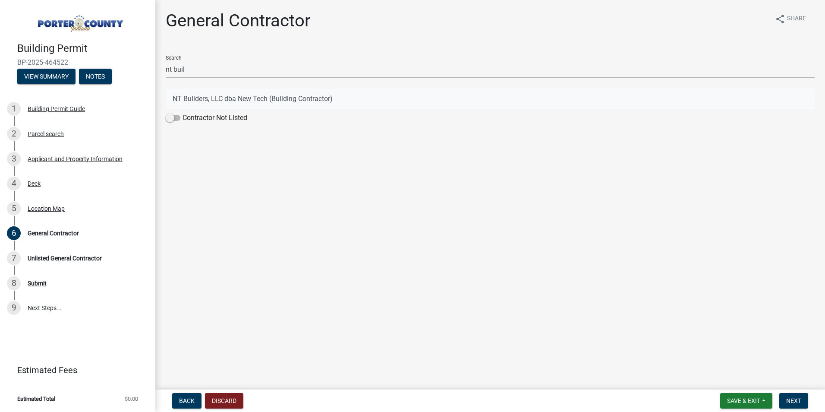
click at [192, 99] on button "NT Builders, LLC dba New Tech (Building Contractor)" at bounding box center [490, 98] width 649 height 21
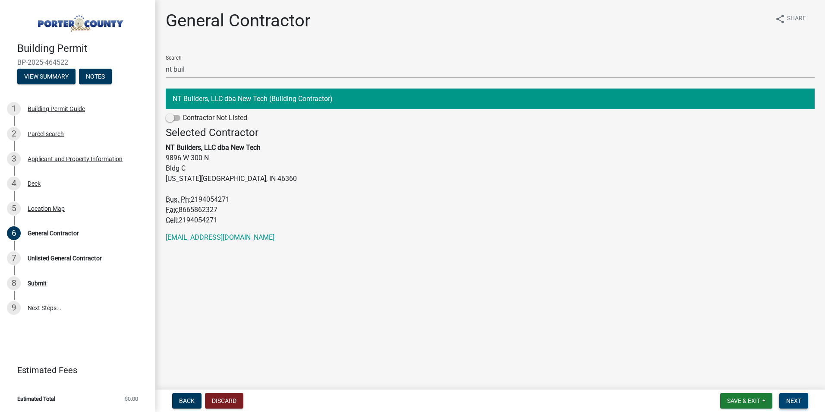
click at [802, 404] on button "Next" at bounding box center [793, 401] width 29 height 16
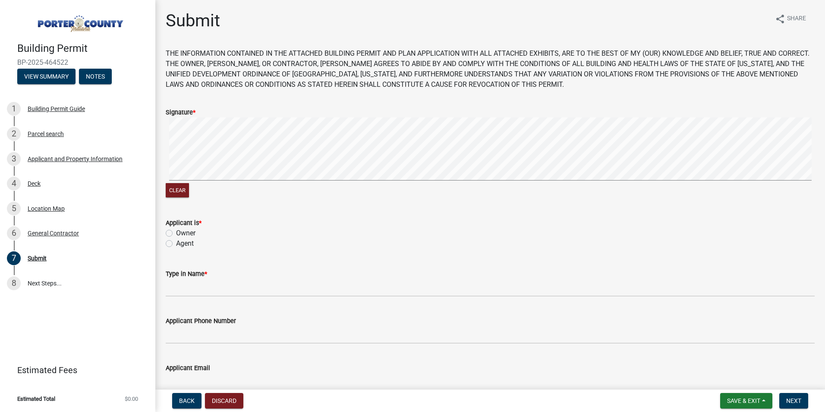
click at [176, 242] on label "Agent" at bounding box center [185, 243] width 18 height 10
click at [176, 242] on input "Agent" at bounding box center [179, 241] width 6 height 6
radio input "true"
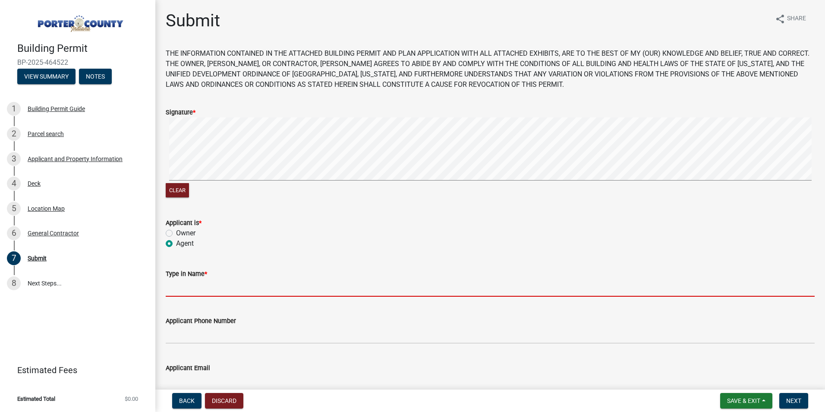
click at [181, 286] on input "Type in Name *" at bounding box center [490, 288] width 649 height 18
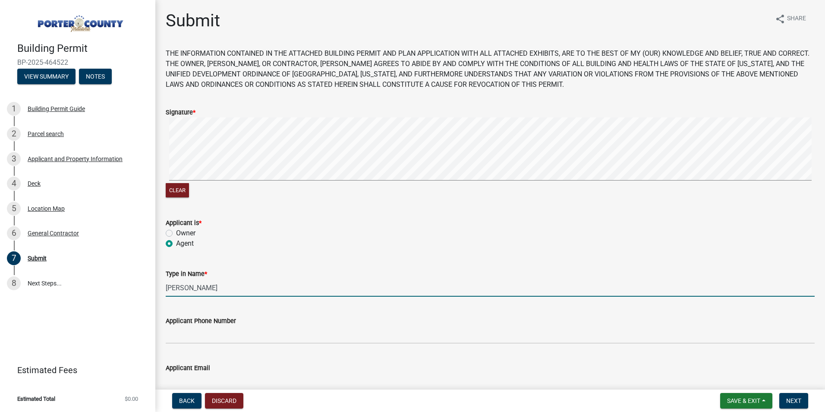
type input "[PERSON_NAME]"
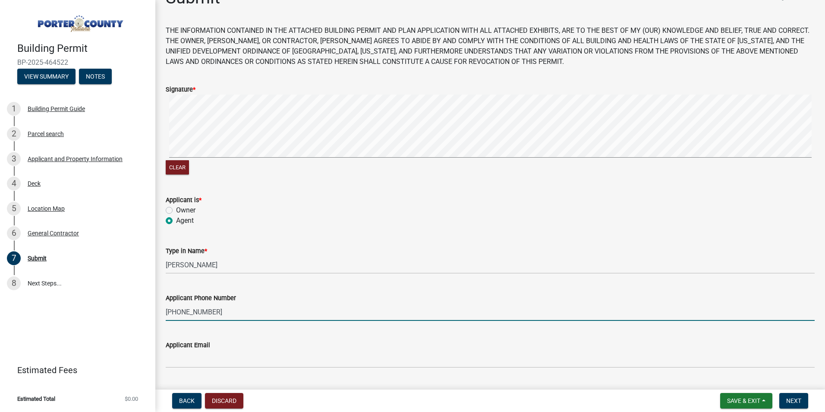
scroll to position [43, 0]
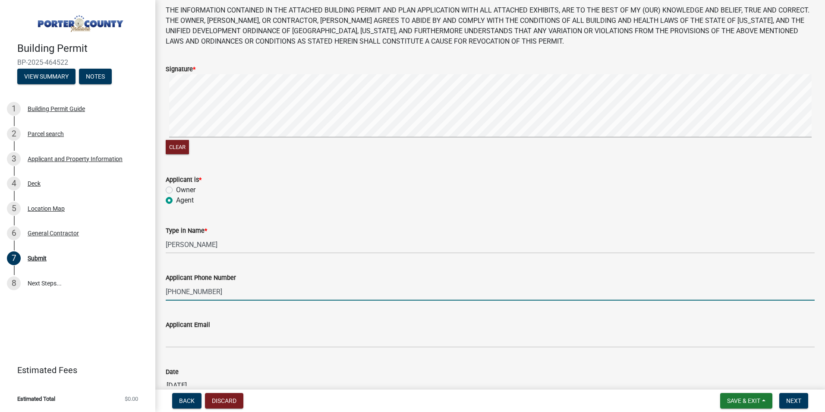
type input "[PHONE_NUMBER]"
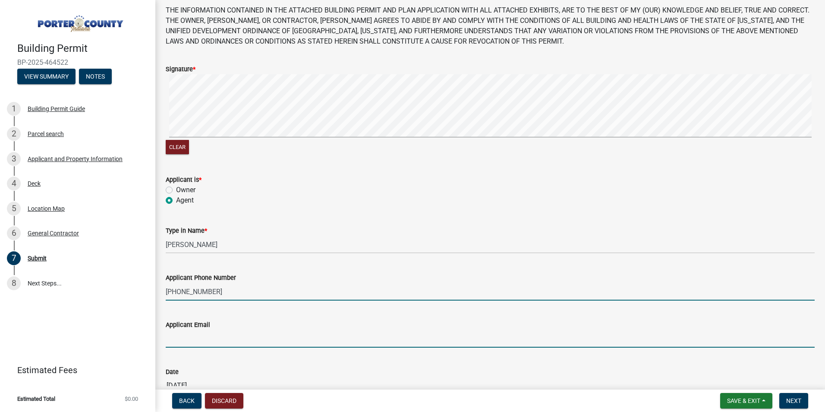
click at [174, 342] on input "Applicant Email" at bounding box center [490, 339] width 649 height 18
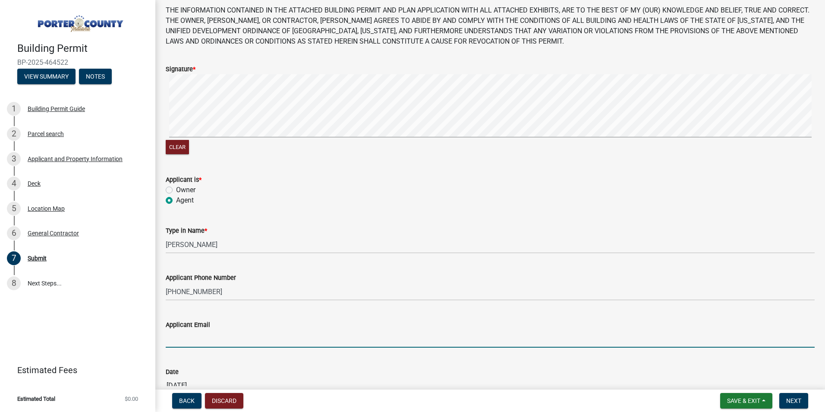
type input "[EMAIL_ADDRESS][DOMAIN_NAME]"
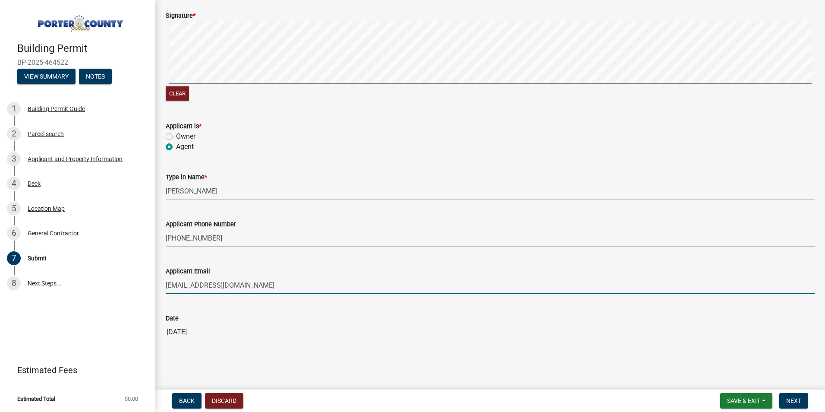
scroll to position [99, 0]
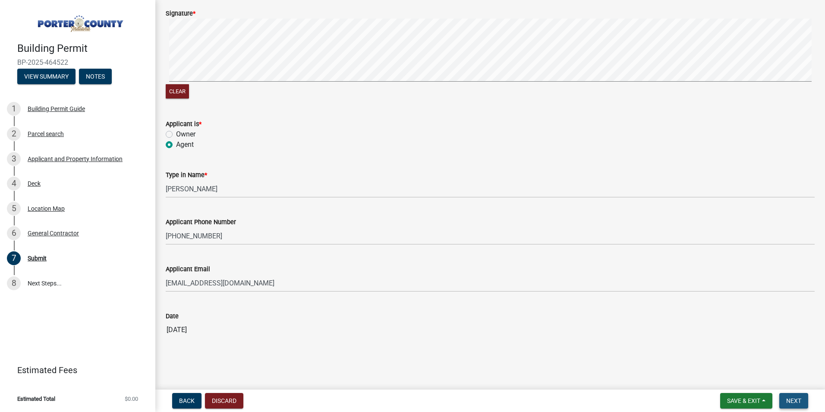
click at [801, 402] on span "Next" at bounding box center [793, 400] width 15 height 7
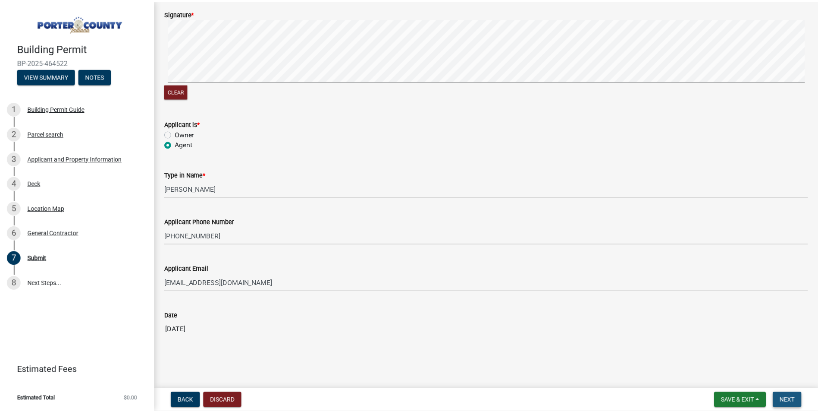
scroll to position [0, 0]
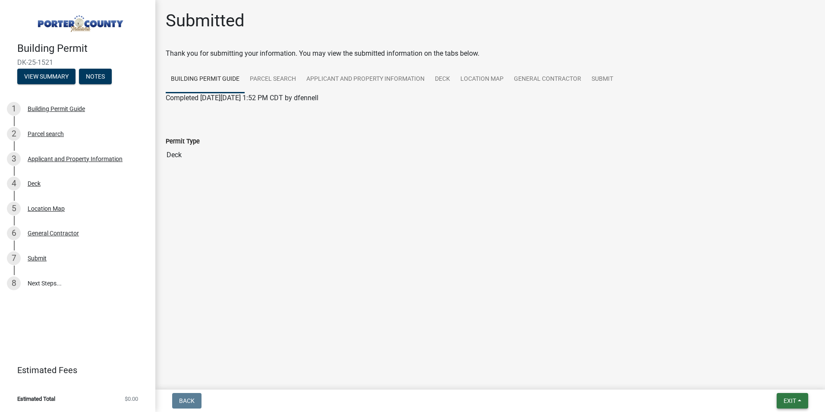
click at [789, 402] on span "Exit" at bounding box center [789, 400] width 13 height 7
click at [778, 382] on button "Save & Exit" at bounding box center [773, 378] width 69 height 21
